Goal: Task Accomplishment & Management: Manage account settings

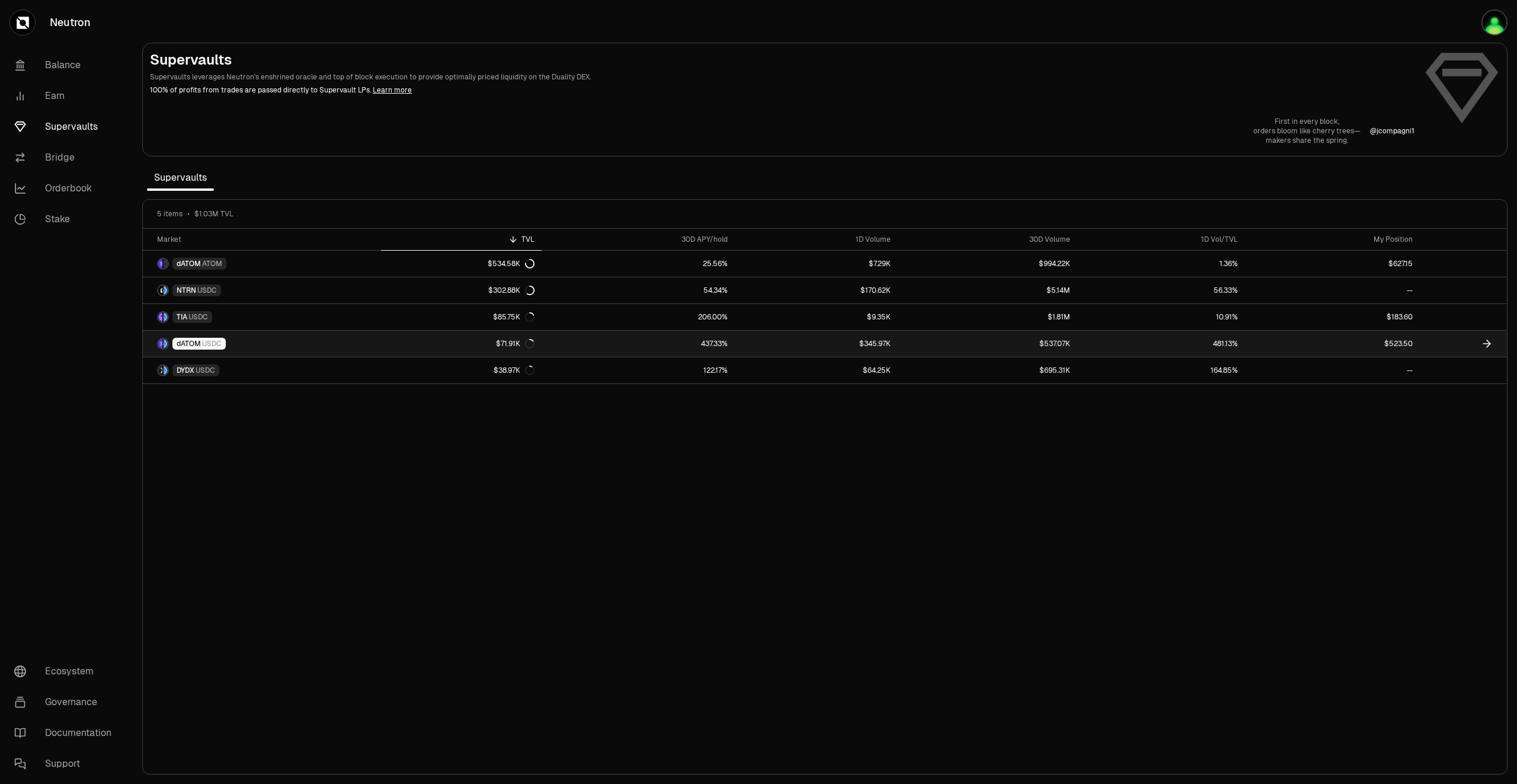
click at [1450, 350] on link at bounding box center [1464, 343] width 87 height 26
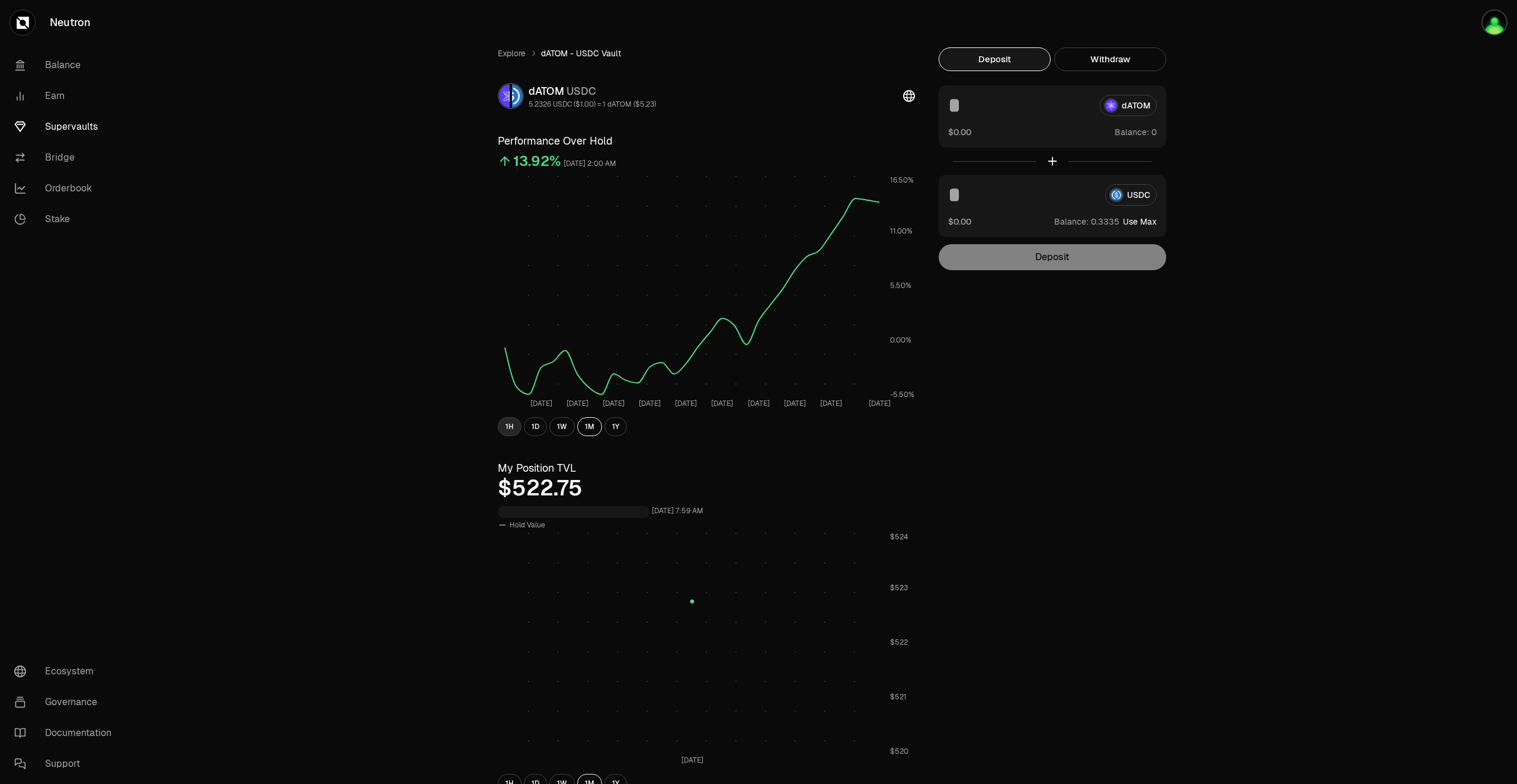
click at [511, 430] on button "1H" at bounding box center [510, 427] width 24 height 19
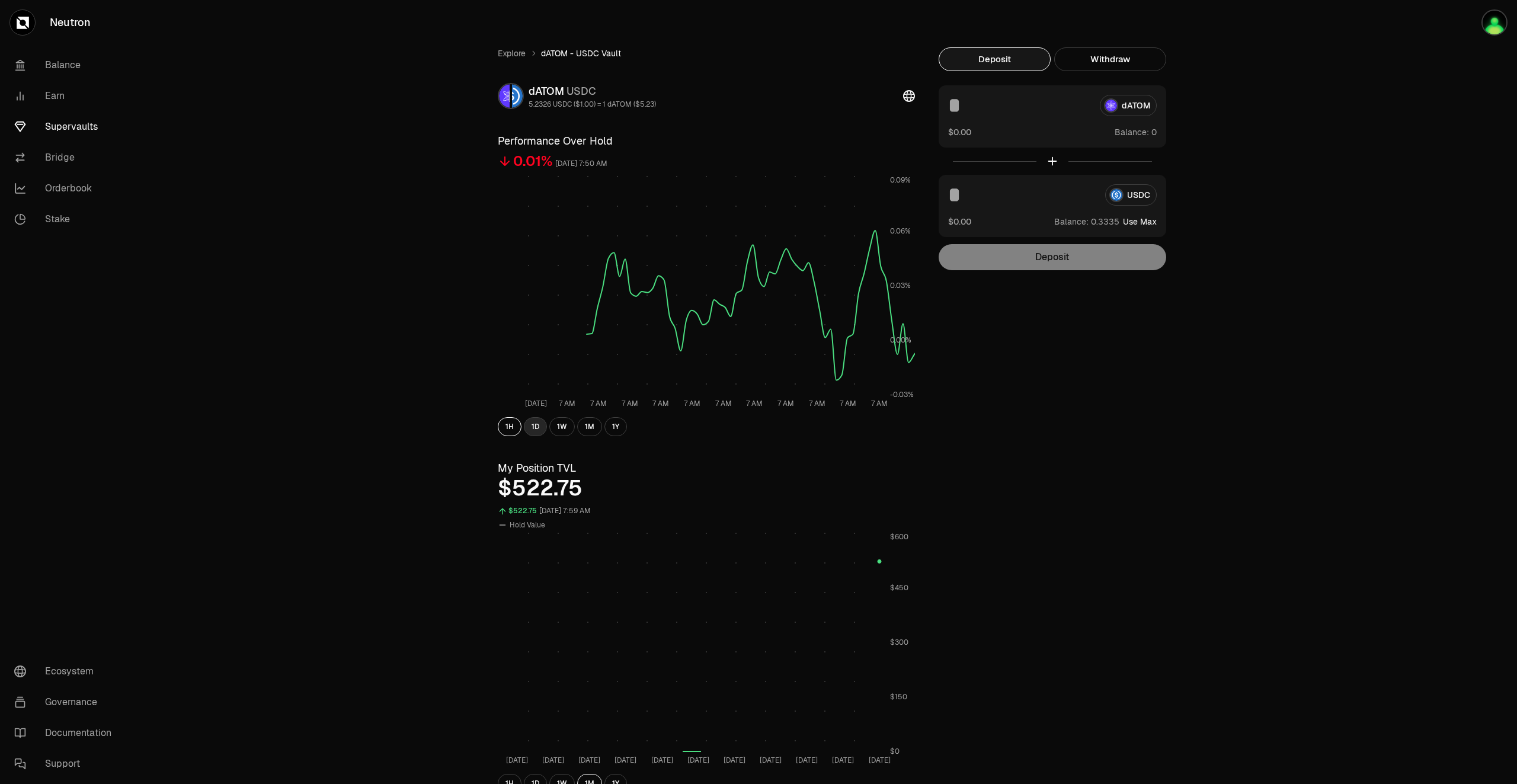
click at [536, 429] on button "1D" at bounding box center [535, 427] width 23 height 19
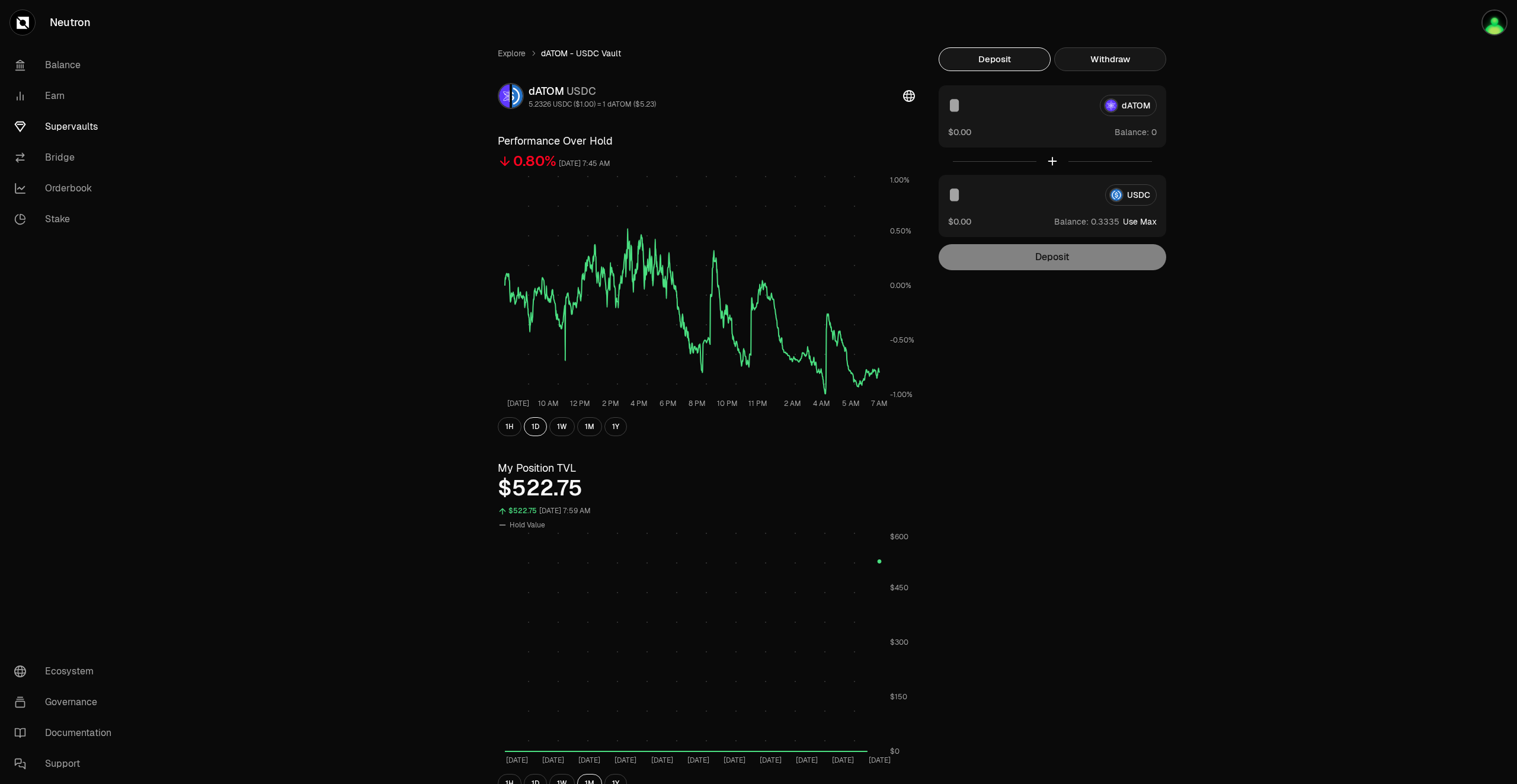
click at [1139, 60] on button "Withdraw" at bounding box center [1110, 59] width 112 height 24
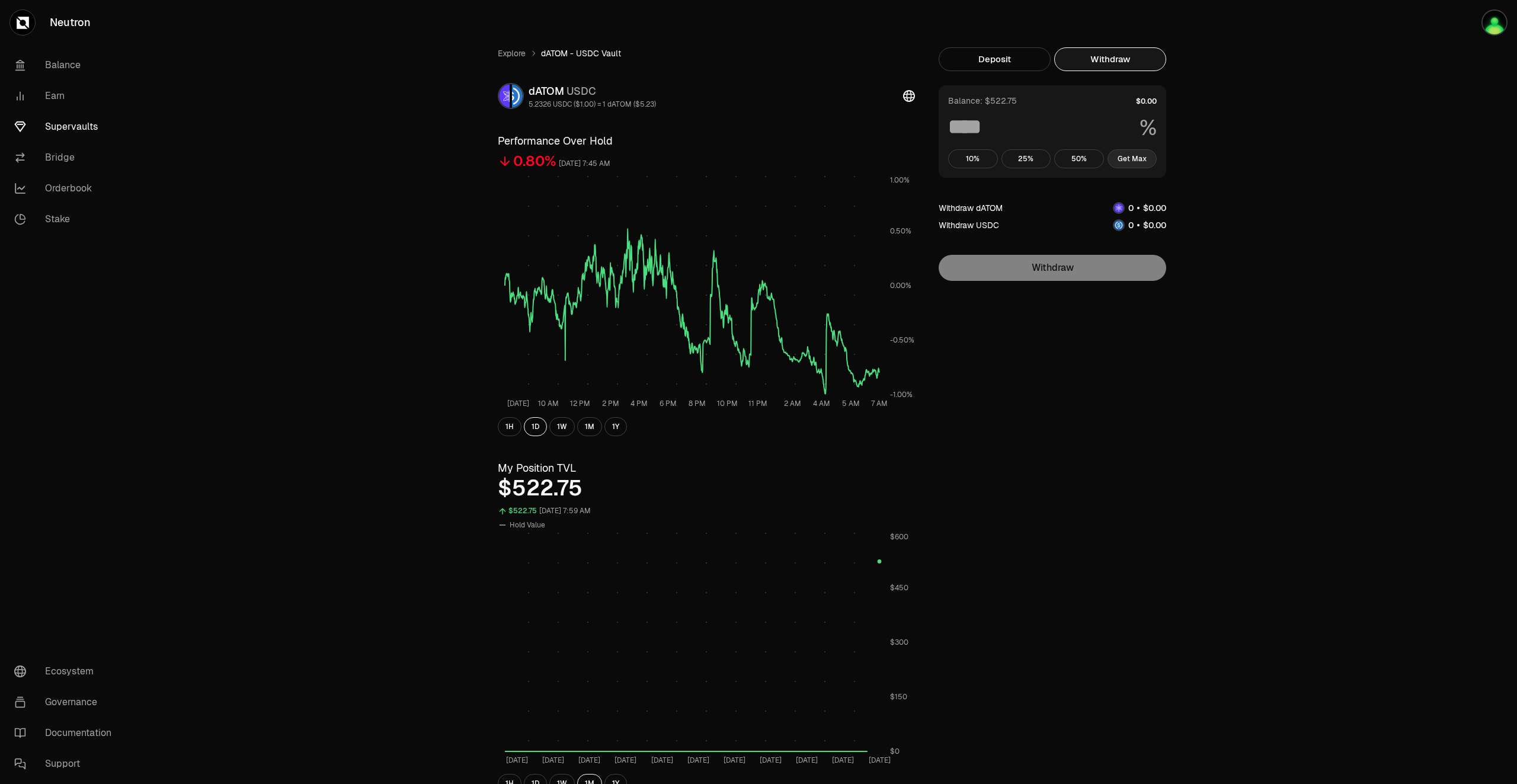
click at [1138, 158] on button "Get Max" at bounding box center [1133, 159] width 50 height 19
type input "***"
click at [69, 126] on link "Supervaults" at bounding box center [66, 127] width 123 height 31
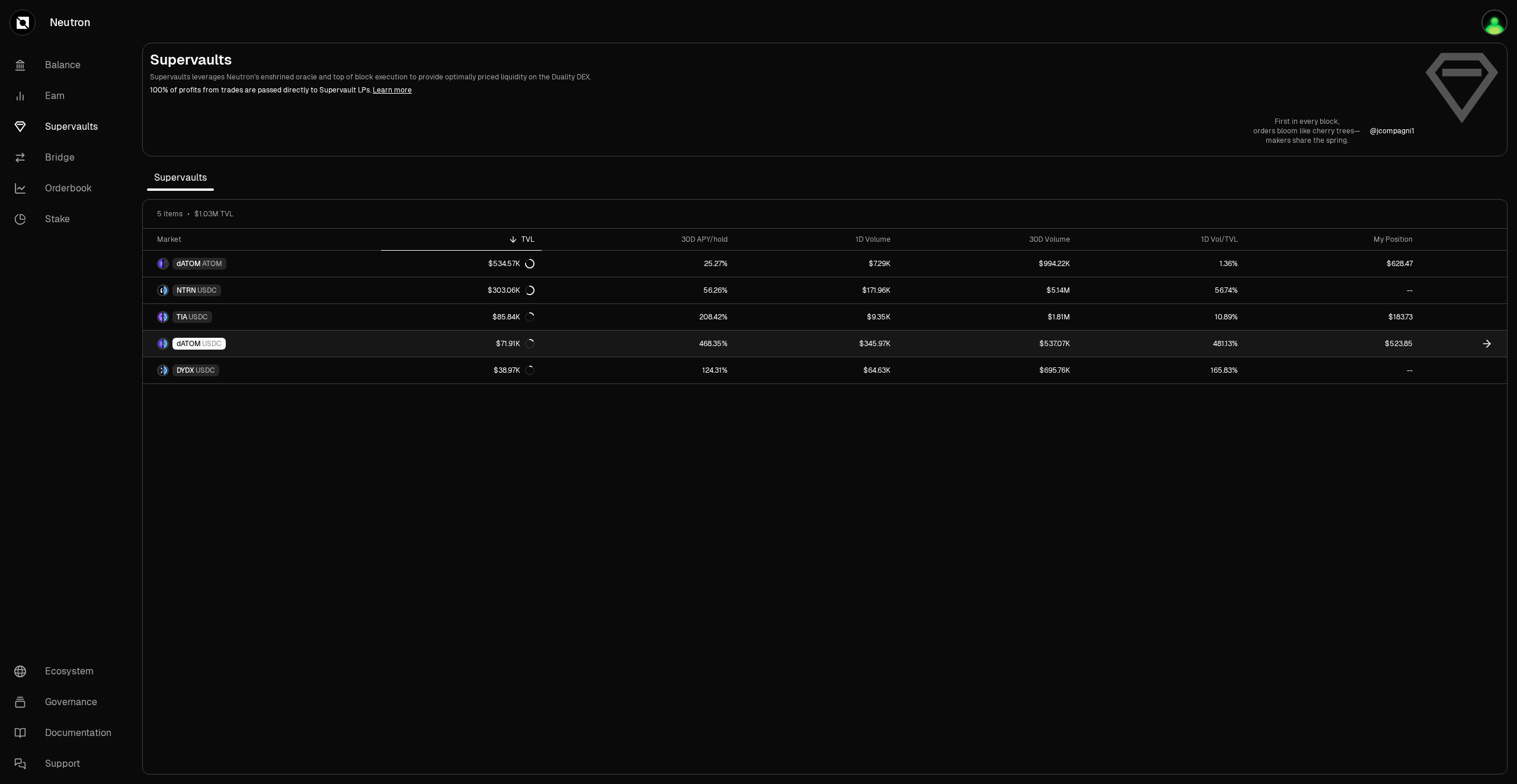
click at [1406, 342] on link "$523.85" at bounding box center [1332, 343] width 174 height 26
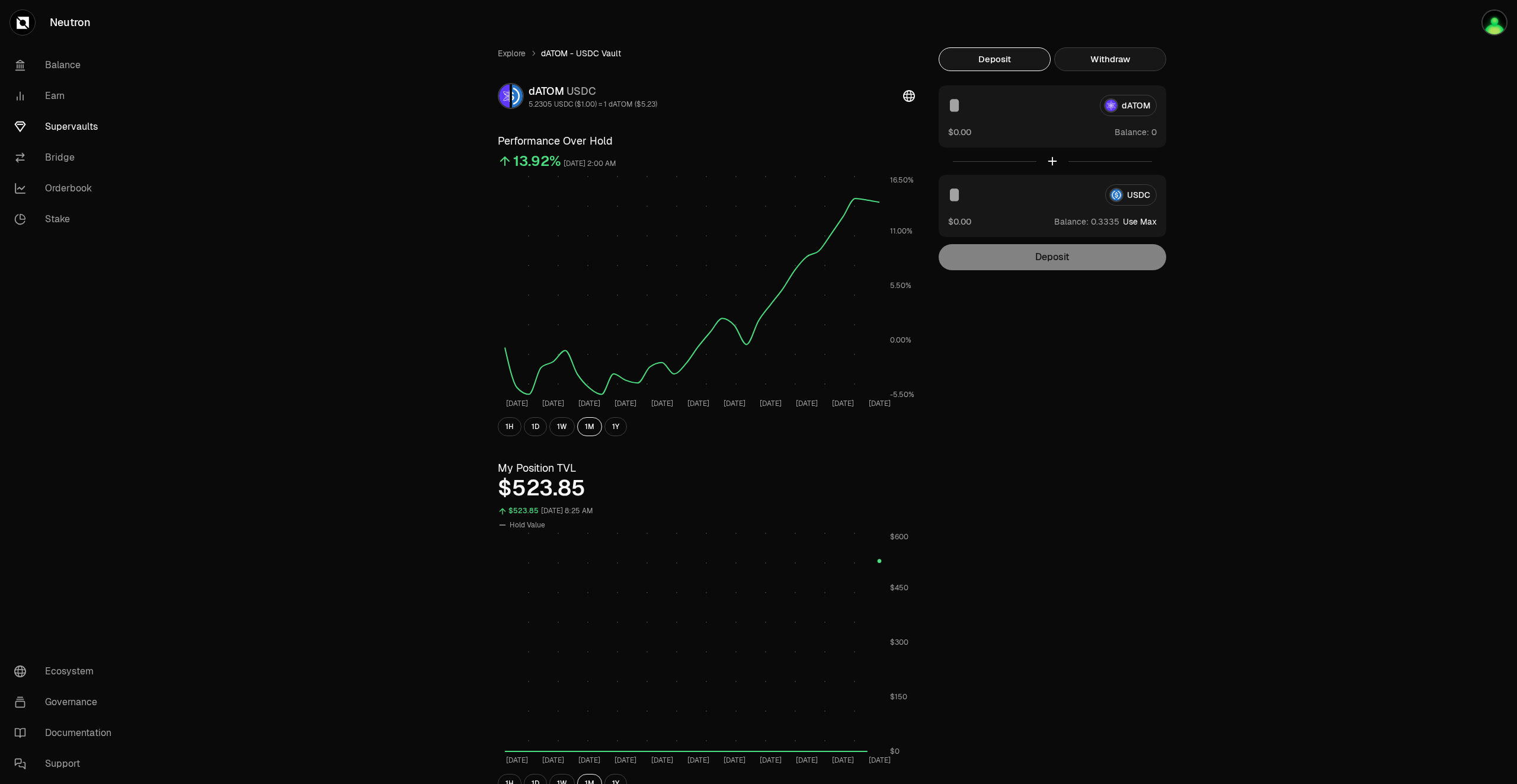
click at [1121, 62] on button "Withdraw" at bounding box center [1110, 59] width 112 height 24
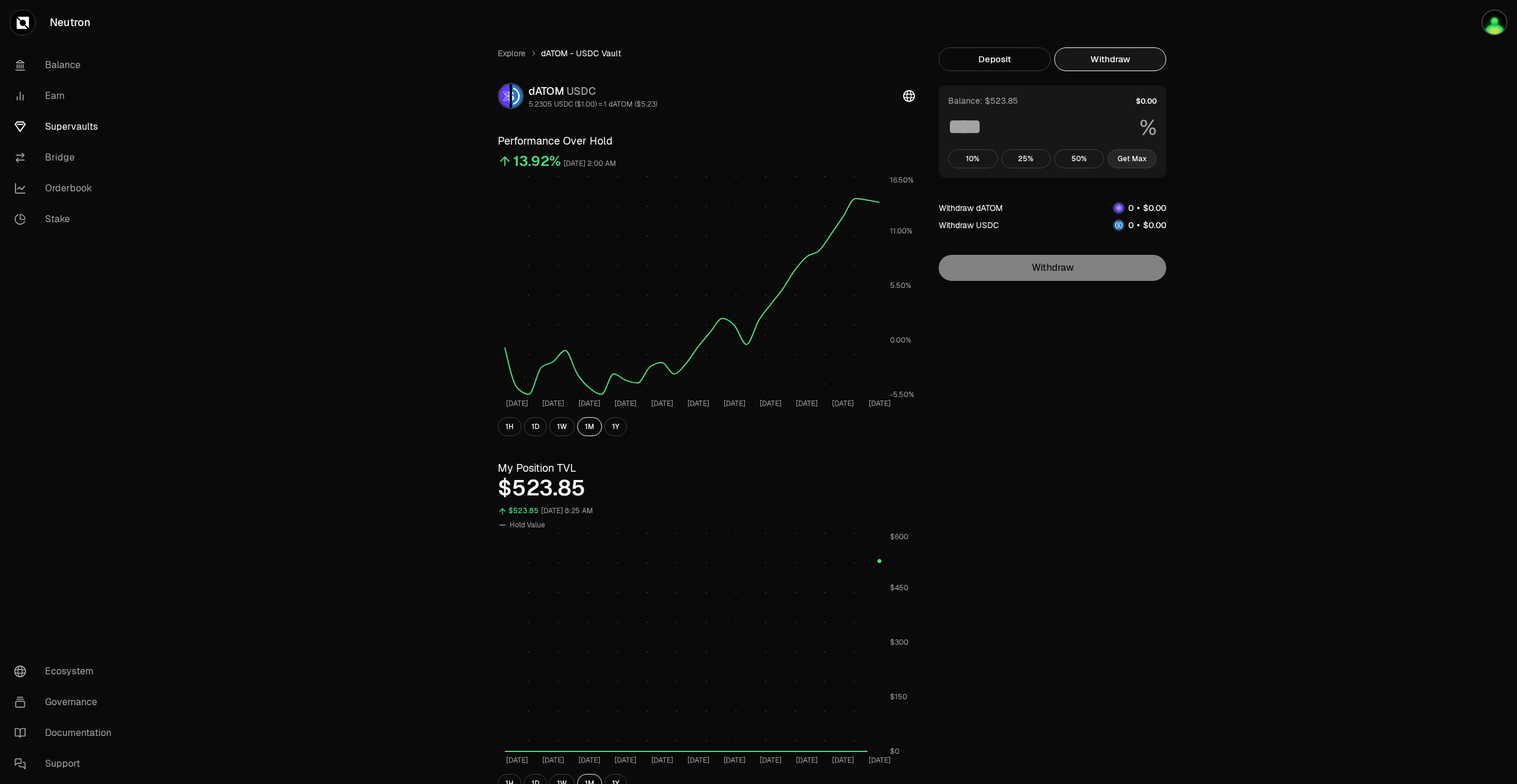
click at [1146, 161] on button "Get Max" at bounding box center [1133, 159] width 50 height 19
type input "***"
click at [1146, 157] on button "Get Max" at bounding box center [1133, 159] width 50 height 19
click at [85, 131] on link "Supervaults" at bounding box center [66, 127] width 123 height 31
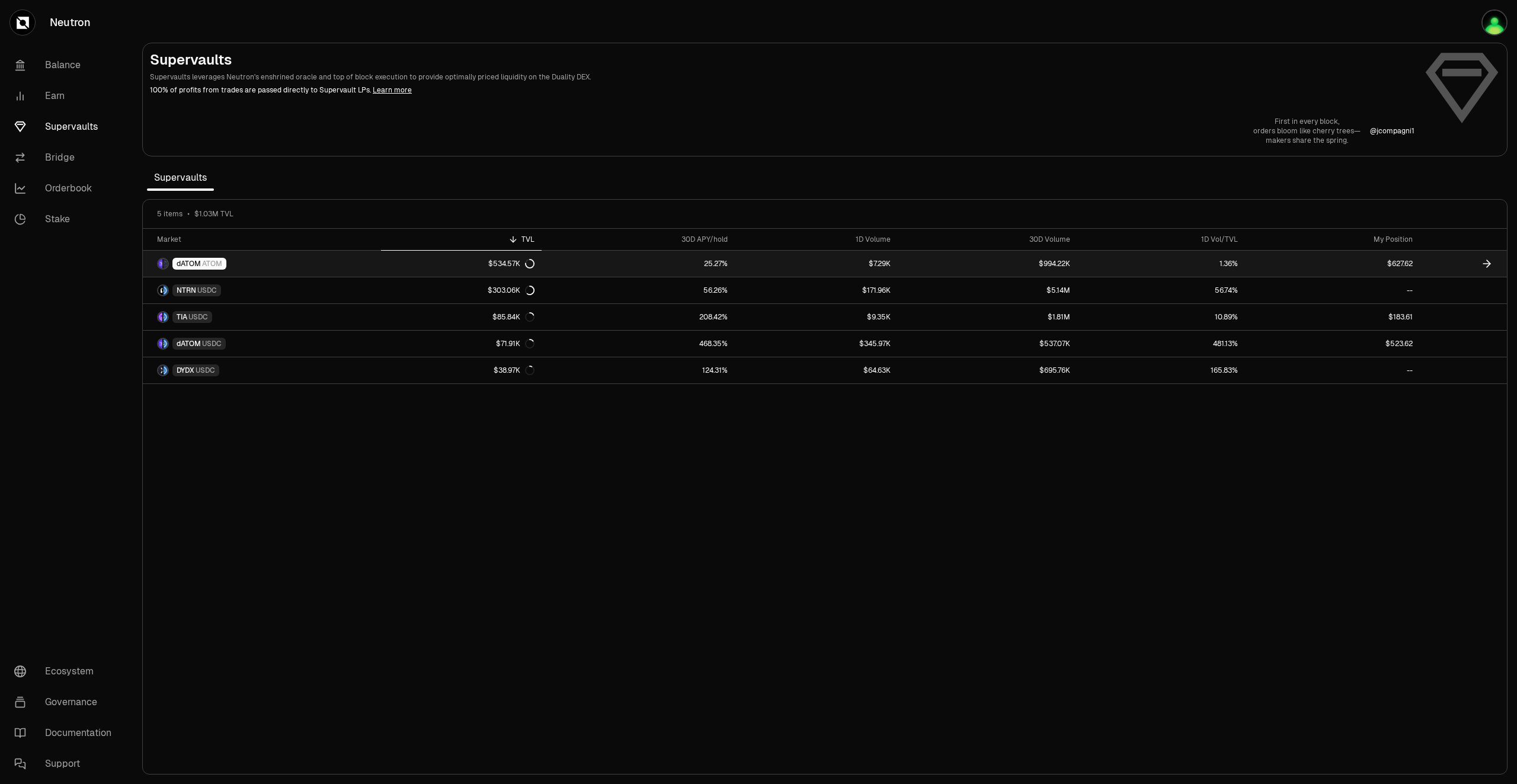
click at [1446, 265] on link at bounding box center [1464, 263] width 87 height 26
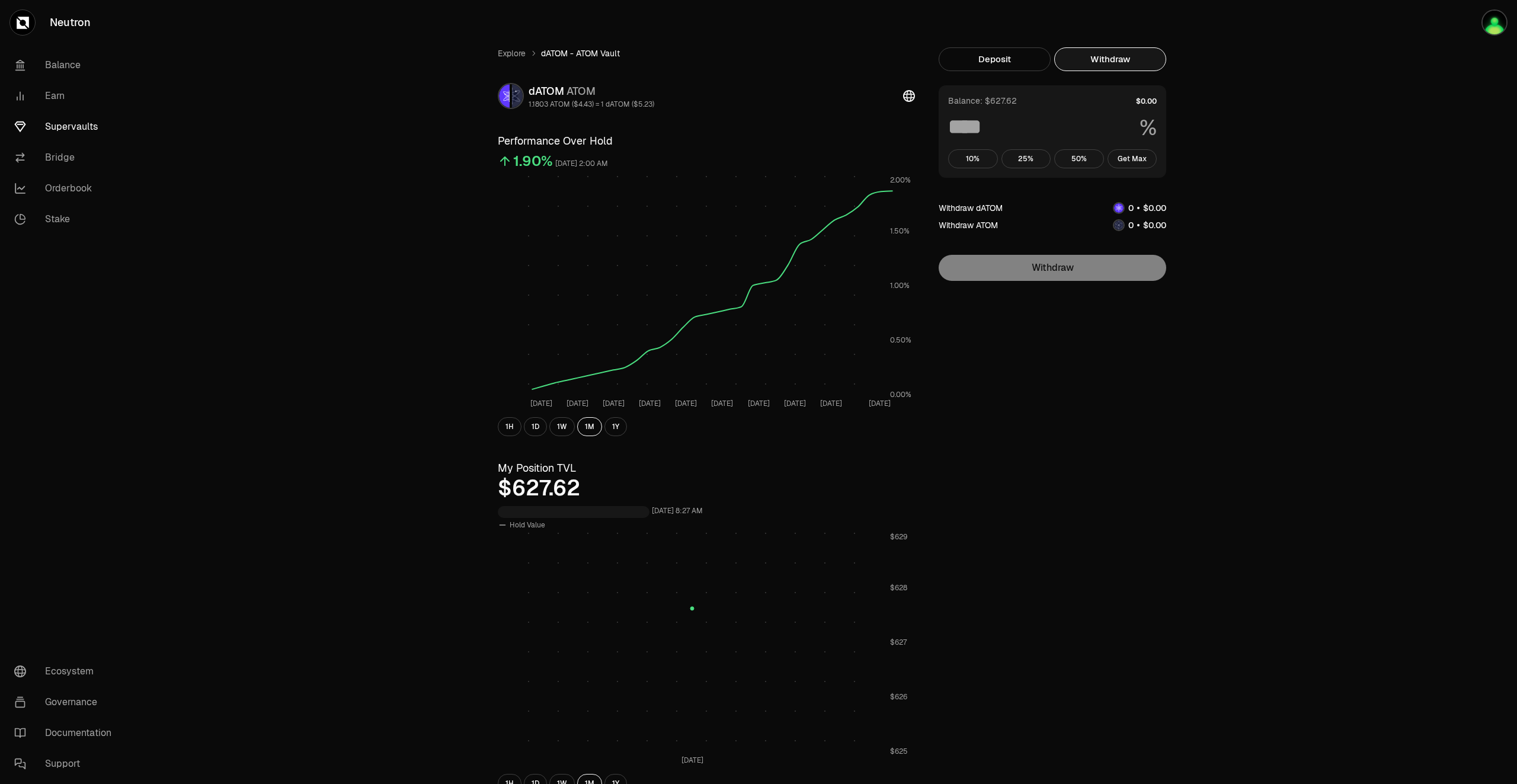
click at [1112, 61] on button "Withdraw" at bounding box center [1110, 59] width 112 height 24
click at [1144, 157] on button "Get Max" at bounding box center [1133, 159] width 50 height 19
type input "***"
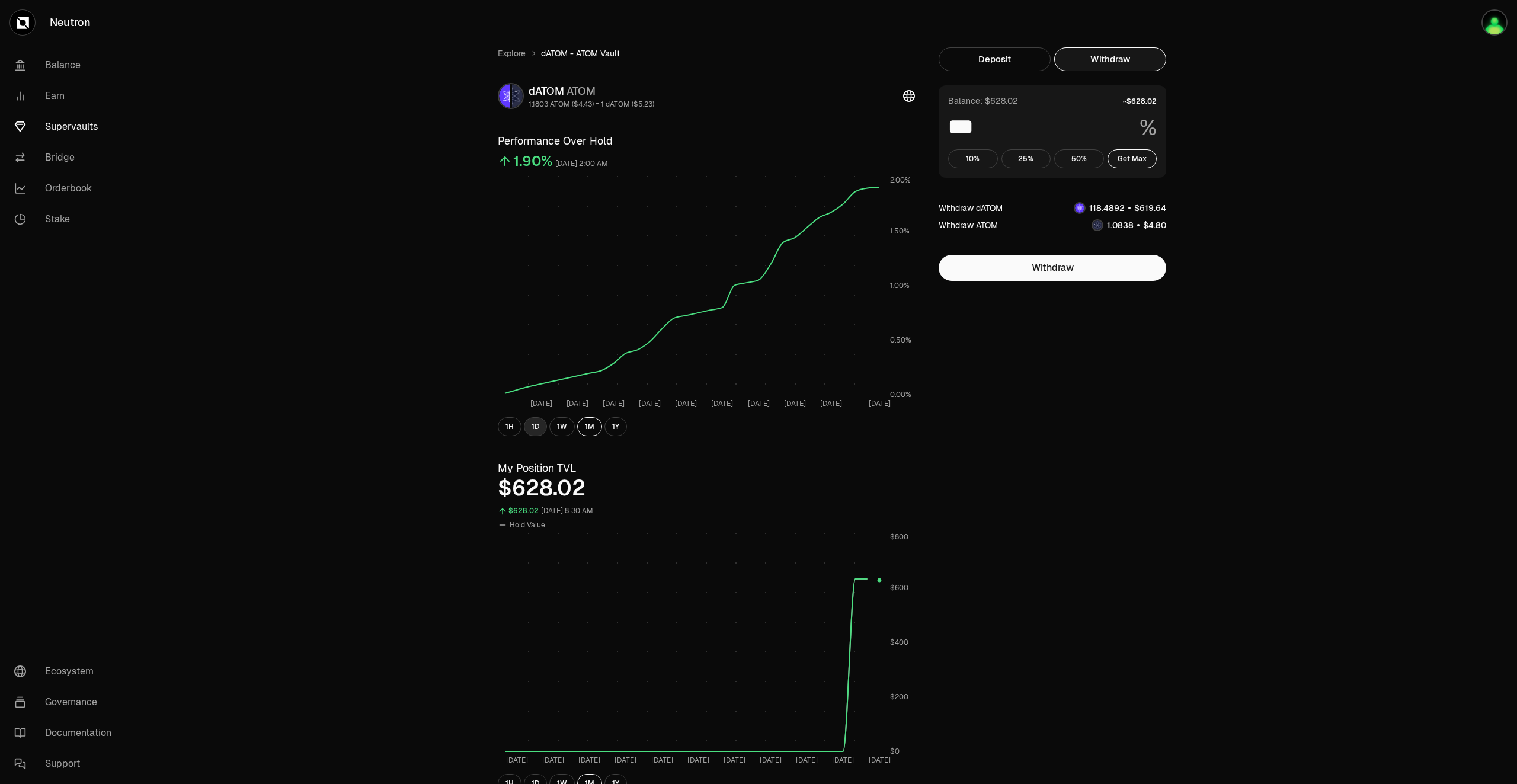
click at [534, 429] on button "1D" at bounding box center [535, 427] width 23 height 19
click at [68, 123] on link "Supervaults" at bounding box center [66, 127] width 123 height 31
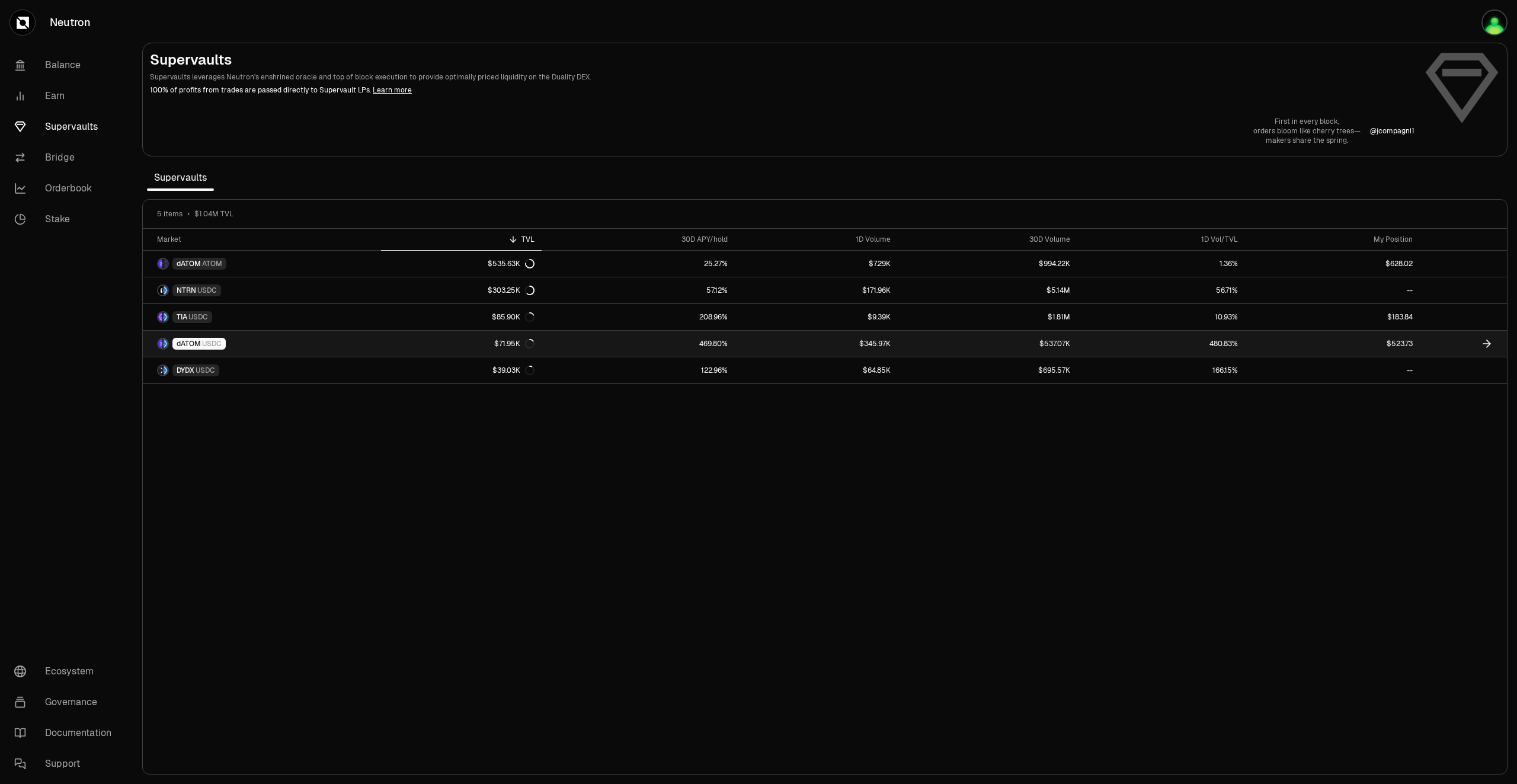
click at [1432, 345] on link at bounding box center [1464, 343] width 87 height 26
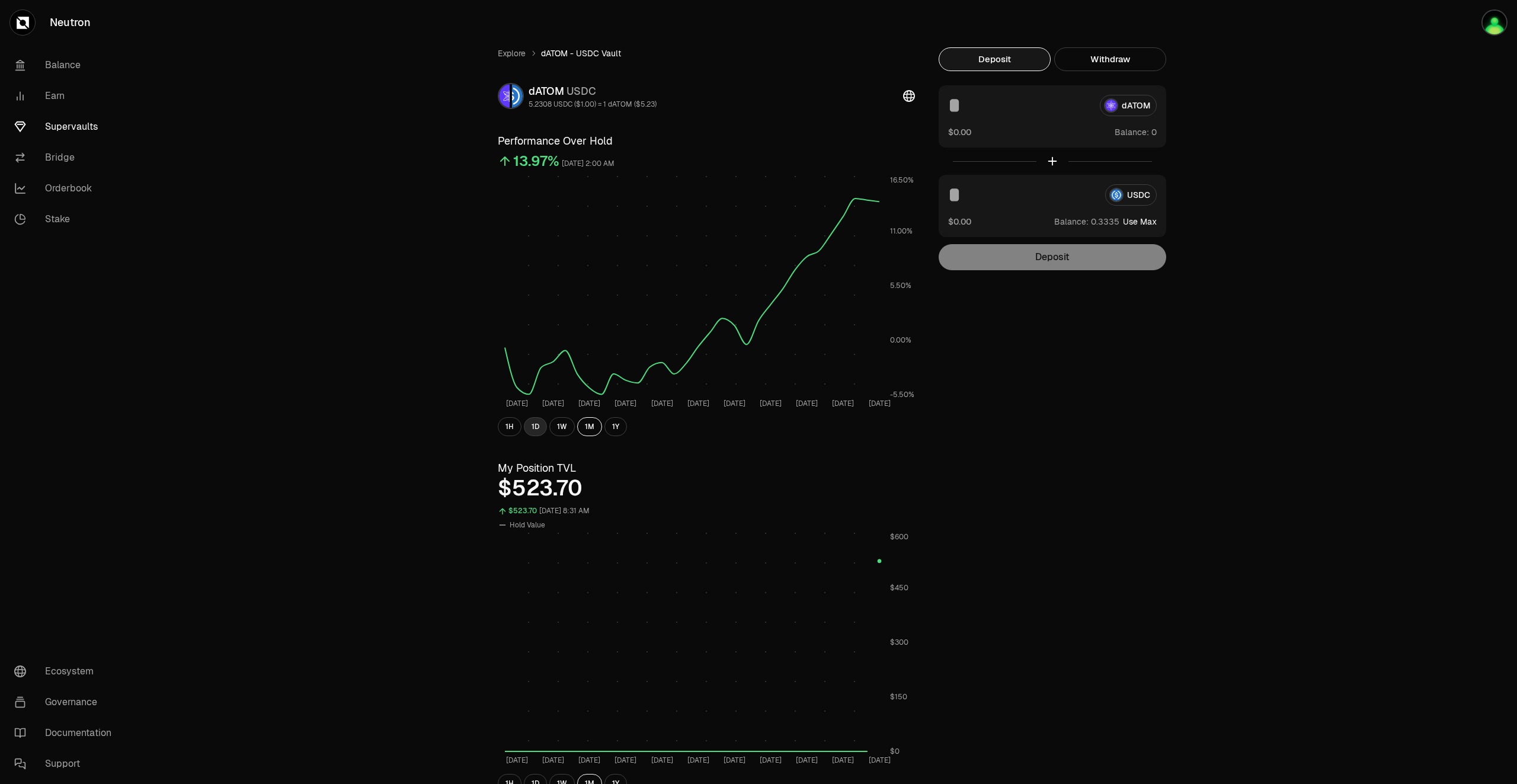
click at [535, 426] on button "1D" at bounding box center [535, 427] width 23 height 19
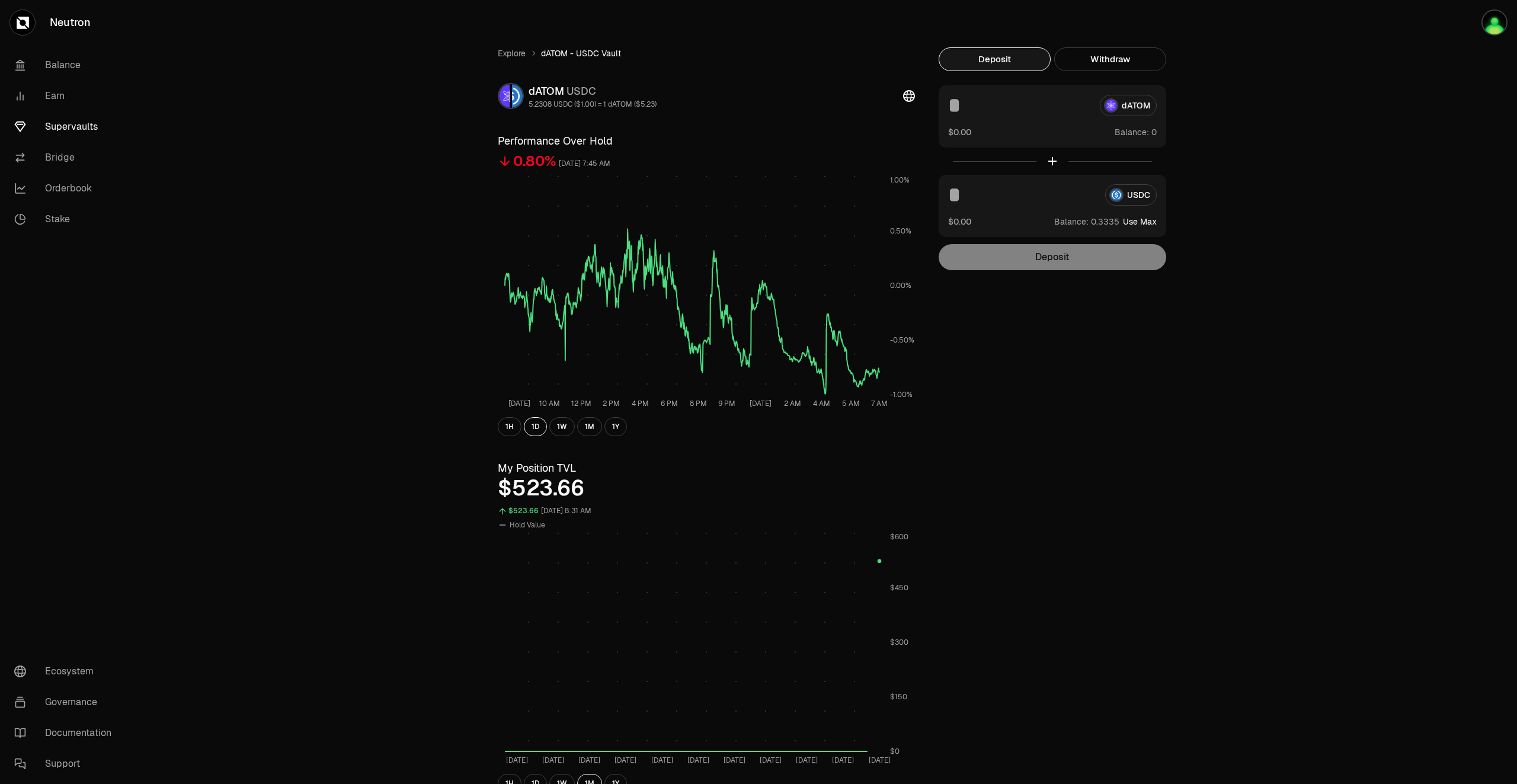
click at [80, 122] on link "Supervaults" at bounding box center [66, 127] width 123 height 31
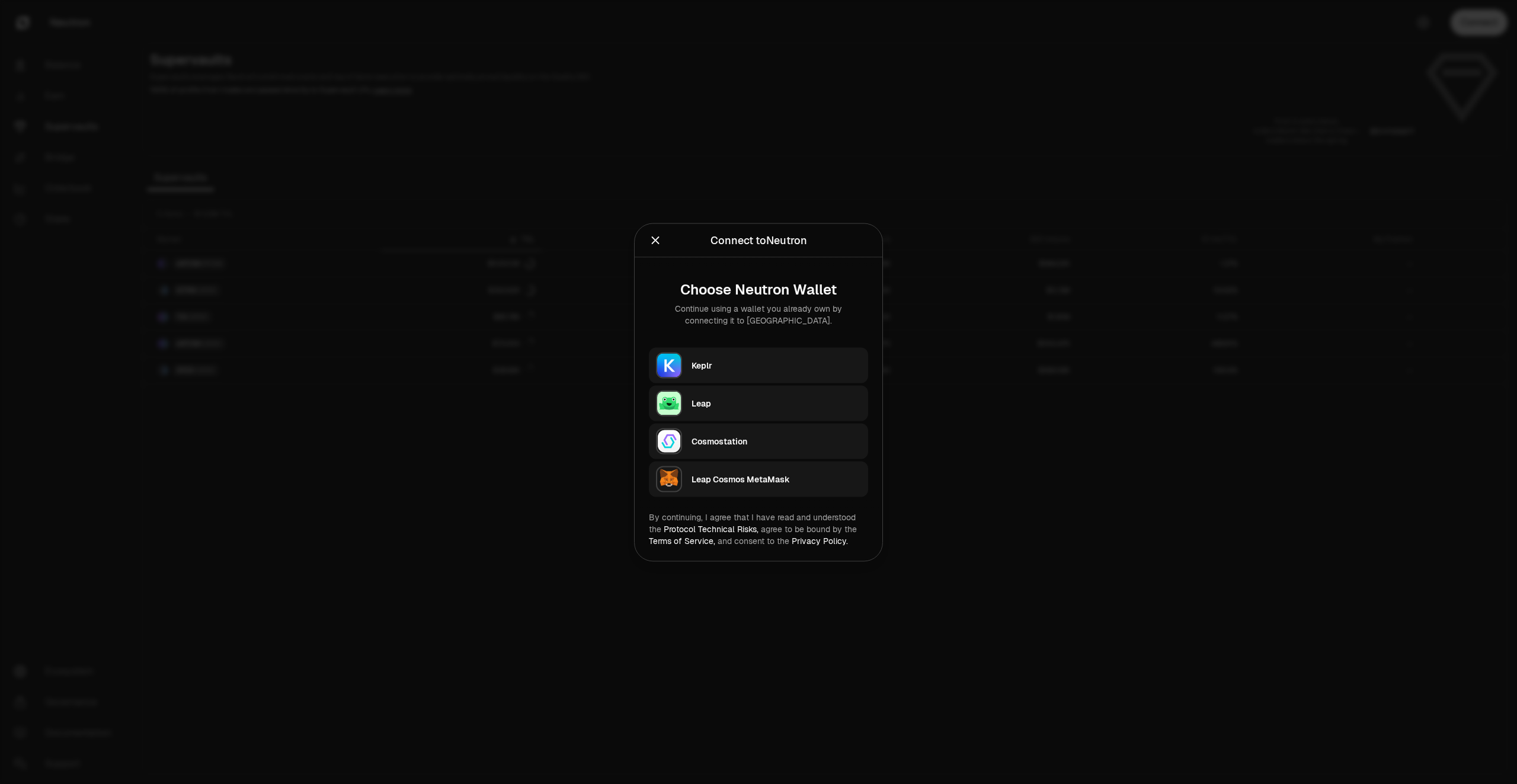
click at [757, 367] on div "Keplr" at bounding box center [776, 365] width 169 height 12
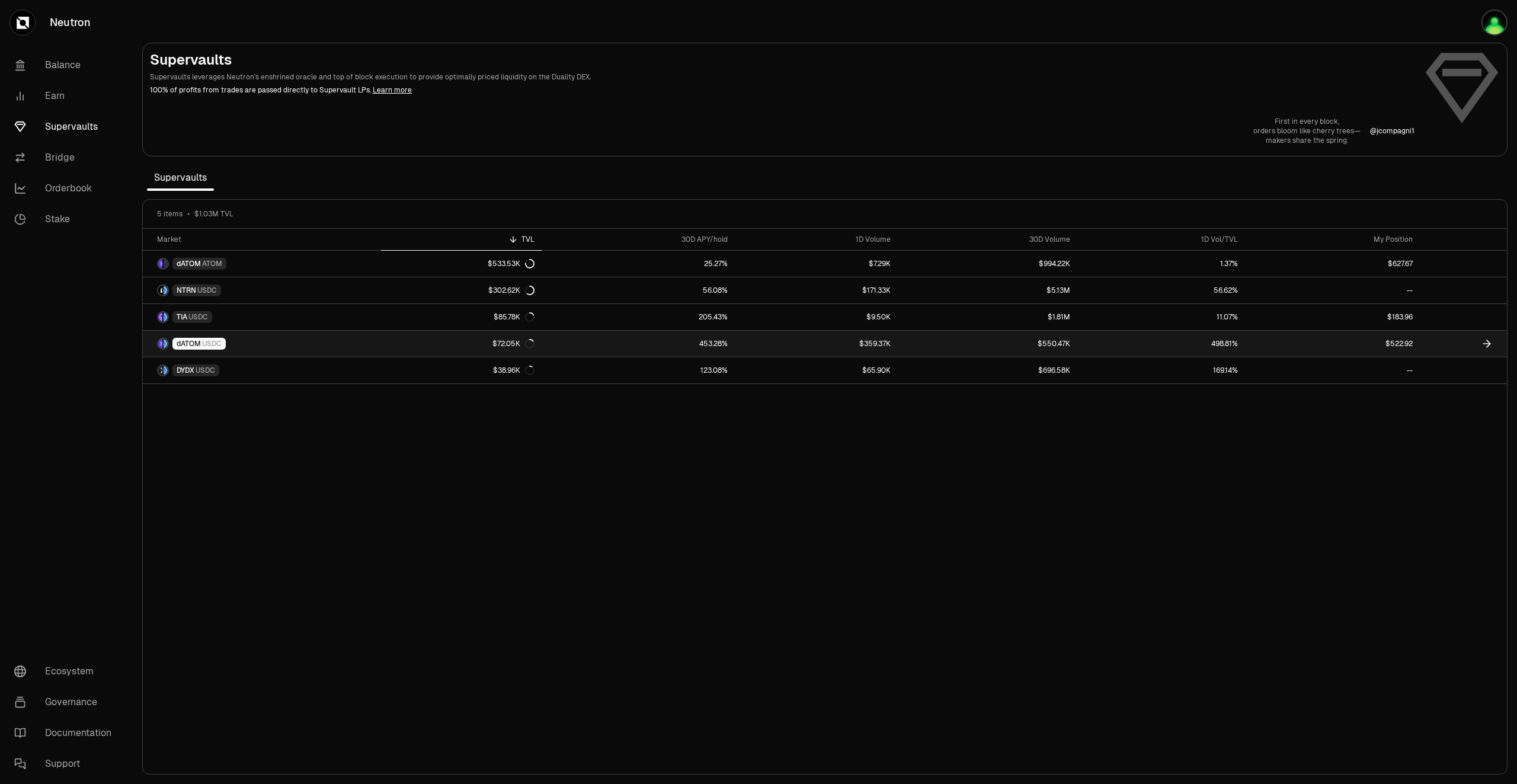
click at [784, 340] on link "$359.37K" at bounding box center [817, 343] width 164 height 26
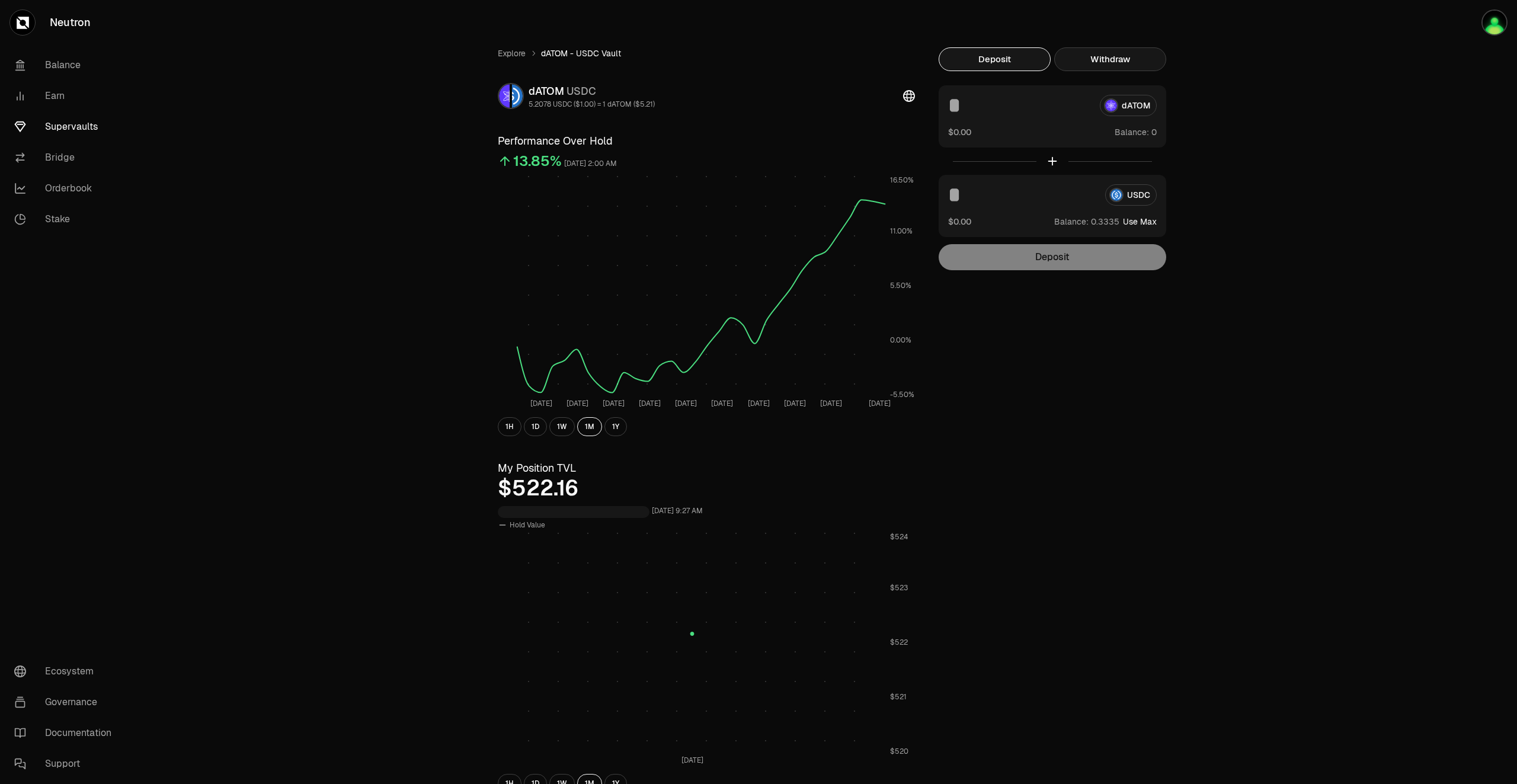
click at [1125, 66] on button "Withdraw" at bounding box center [1110, 59] width 112 height 24
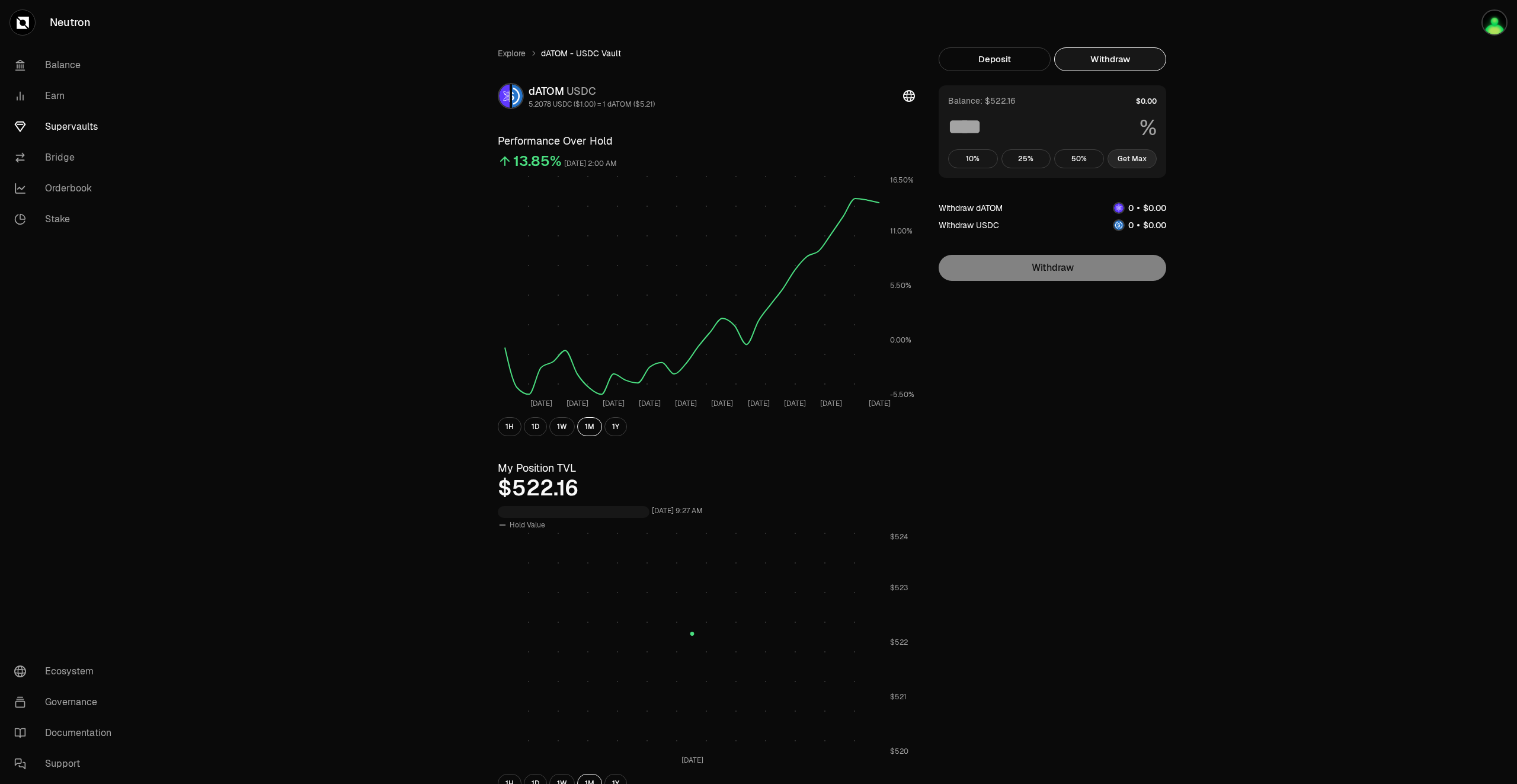
click at [1138, 154] on button "Get Max" at bounding box center [1133, 159] width 50 height 19
type input "***"
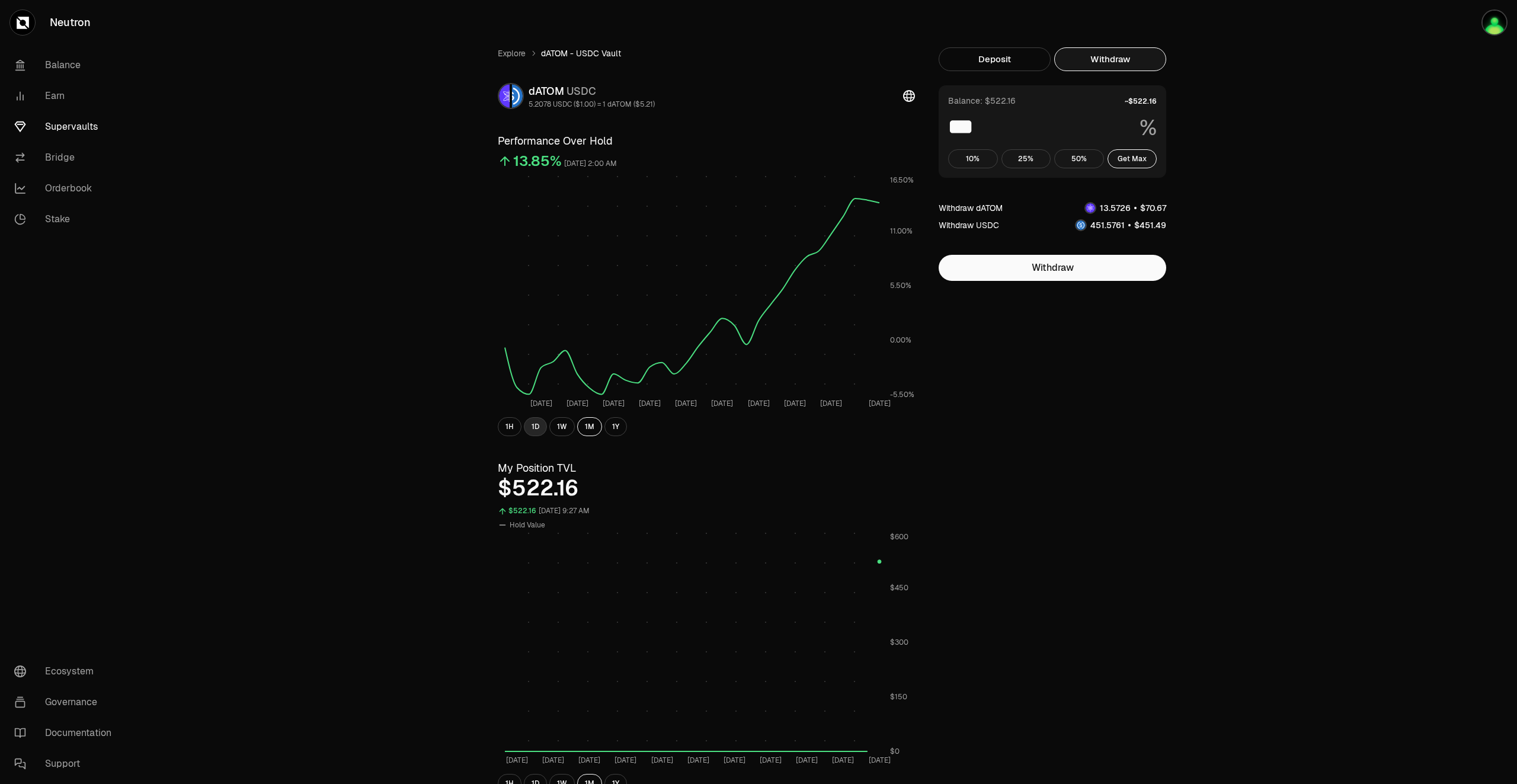
click at [537, 433] on button "1D" at bounding box center [535, 427] width 23 height 19
